Goal: Communication & Community: Answer question/provide support

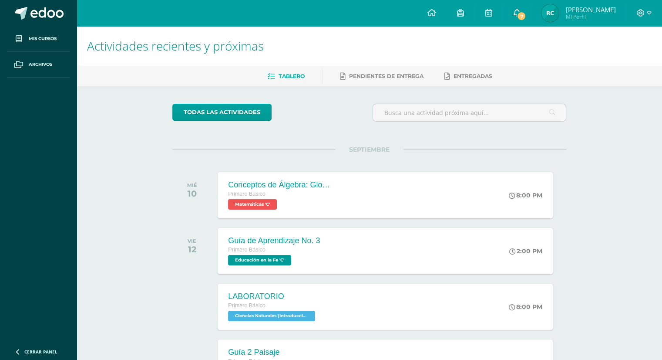
click at [525, 7] on link "7" at bounding box center [517, 13] width 28 height 26
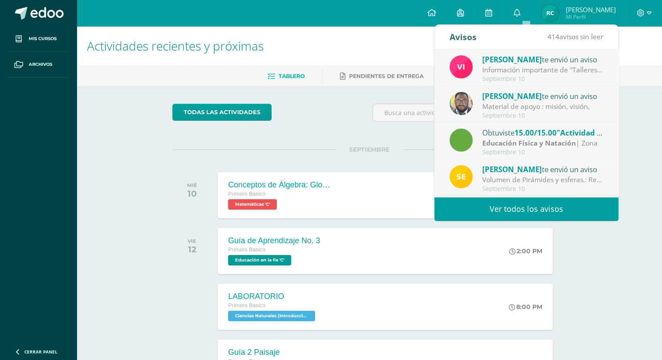
click at [494, 57] on span "[PERSON_NAME]" at bounding box center [512, 59] width 60 height 10
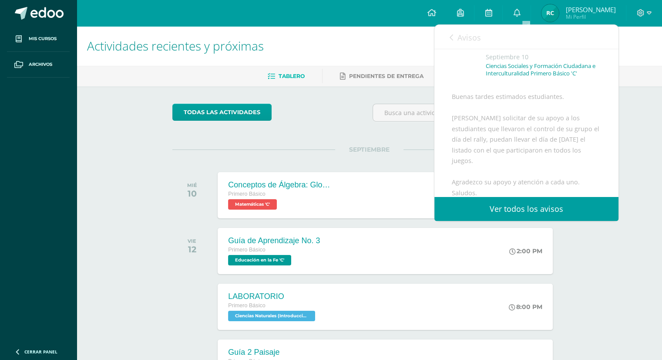
scroll to position [87, 0]
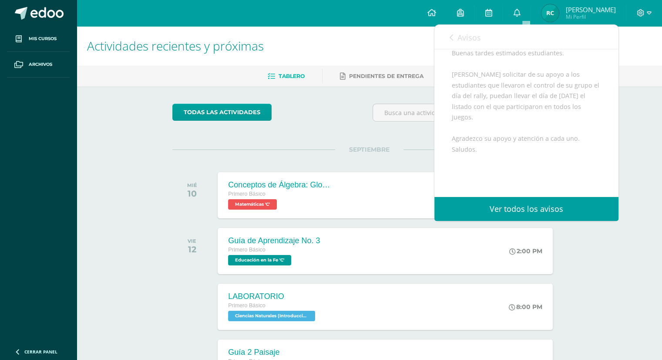
click at [450, 36] on icon at bounding box center [451, 37] width 3 height 7
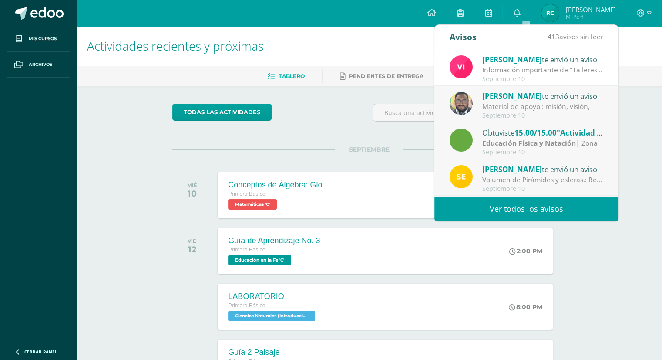
click at [492, 94] on span "[PERSON_NAME]" at bounding box center [512, 96] width 60 height 10
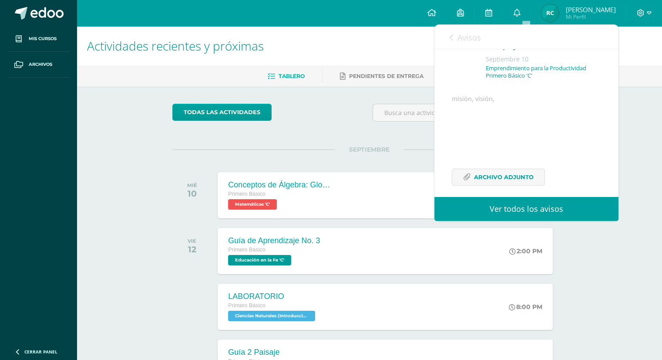
scroll to position [70, 0]
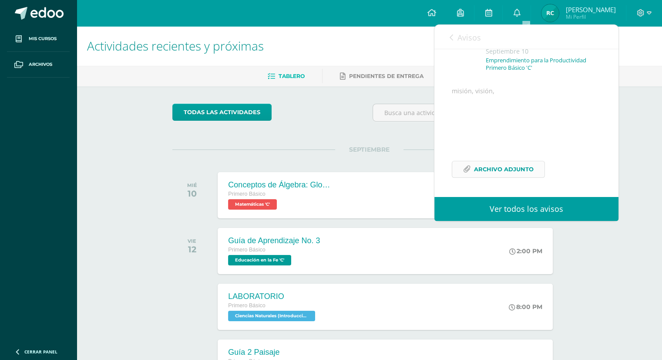
click at [501, 172] on span "Archivo Adjunto" at bounding box center [504, 169] width 60 height 16
drag, startPoint x: 451, startPoint y: 35, endPoint x: 443, endPoint y: 37, distance: 8.6
click at [451, 37] on icon at bounding box center [451, 37] width 3 height 7
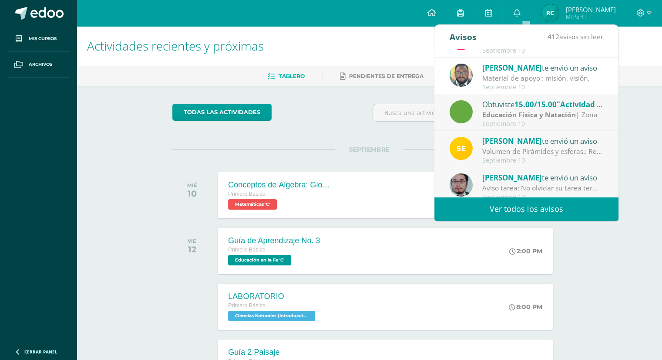
scroll to position [44, 0]
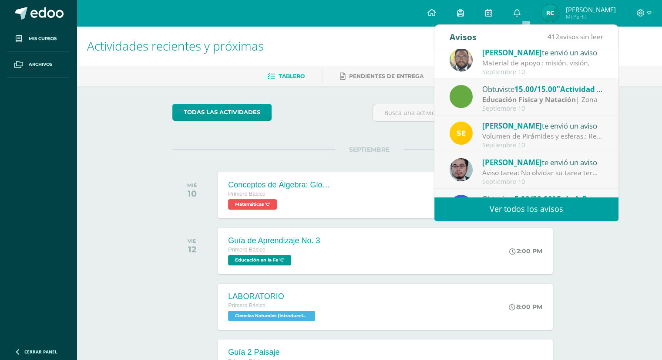
click at [489, 127] on span "[PERSON_NAME]" at bounding box center [512, 126] width 60 height 10
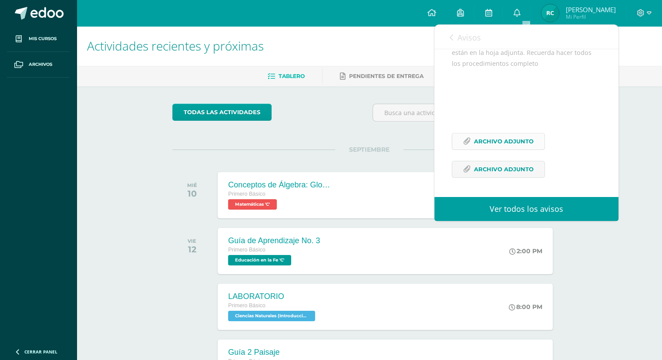
scroll to position [122, 0]
click at [508, 139] on span "Archivo Adjunto" at bounding box center [504, 141] width 60 height 16
click at [484, 166] on span "Archivo Adjunto" at bounding box center [504, 169] width 60 height 16
click at [478, 165] on span "Archivo Adjunto" at bounding box center [504, 169] width 60 height 16
